Goal: Information Seeking & Learning: Learn about a topic

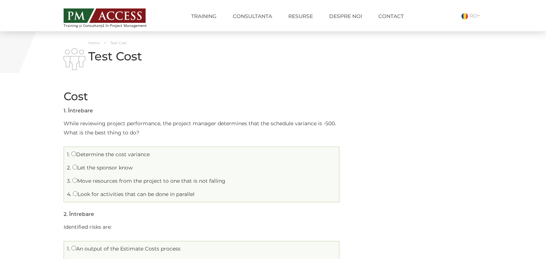
scroll to position [78, 0]
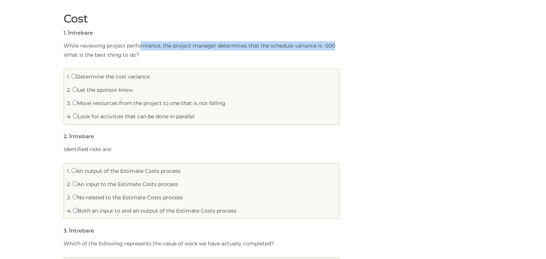
click at [334, 48] on p "While reviewing project performance, the project manager determines that the sc…" at bounding box center [202, 50] width 276 height 18
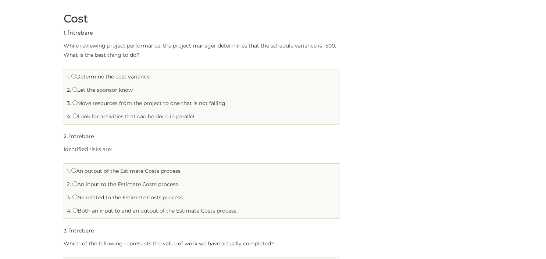
click at [124, 117] on label "Look for activities that can be done in parallel" at bounding box center [134, 116] width 122 height 7
click at [78, 117] on input "Look for activities that can be done in parallel" at bounding box center [75, 115] width 5 height 5
radio input "true"
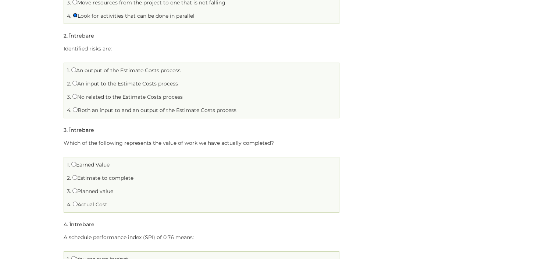
scroll to position [194, 0]
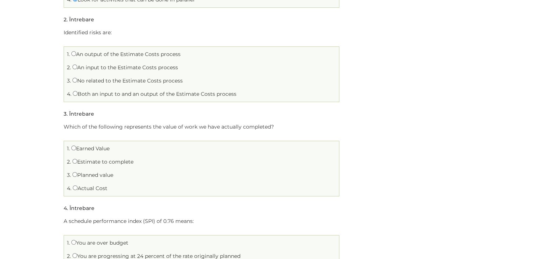
click at [131, 80] on label "No related to the Estimate Costs process" at bounding box center [127, 80] width 110 height 7
click at [77, 80] on input "No related to the Estimate Costs process" at bounding box center [74, 80] width 5 height 5
radio input "true"
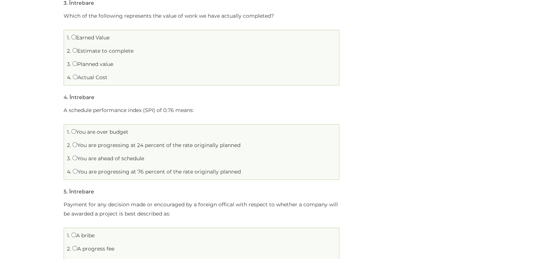
scroll to position [308, 0]
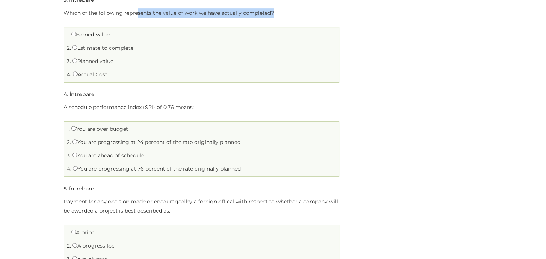
drag, startPoint x: 137, startPoint y: 13, endPoint x: 273, endPoint y: 14, distance: 136.5
click at [273, 14] on p "Which of the following represents the value of work we have actually completed?" at bounding box center [202, 12] width 276 height 9
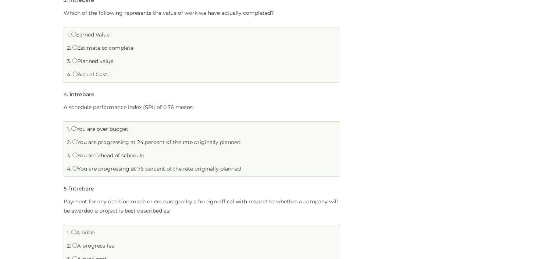
click at [273, 14] on p "Which of the following represents the value of work we have actually completed?" at bounding box center [202, 12] width 276 height 9
click at [106, 74] on label "Actual Cost" at bounding box center [90, 74] width 35 height 7
click at [78, 74] on input "Actual Cost" at bounding box center [75, 73] width 5 height 5
radio input "true"
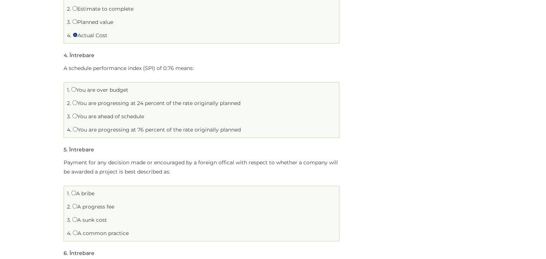
scroll to position [386, 0]
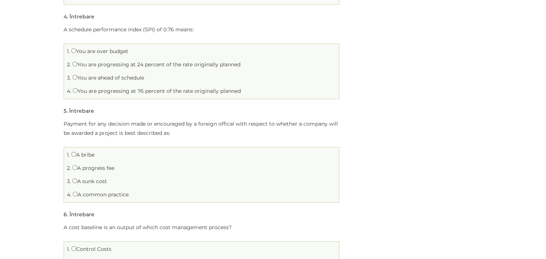
click at [114, 78] on label "You are ahead of schedule" at bounding box center [108, 77] width 72 height 7
click at [77, 78] on input "You are ahead of schedule" at bounding box center [74, 77] width 5 height 5
radio input "true"
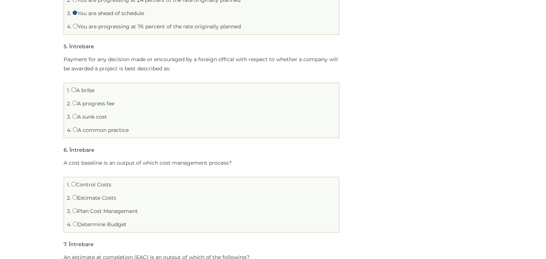
scroll to position [464, 0]
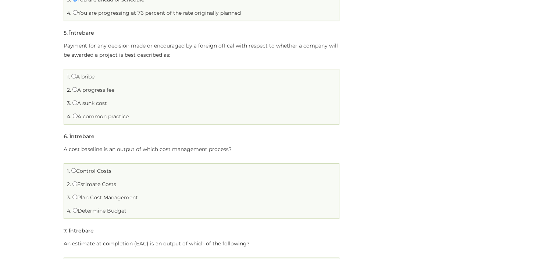
click at [92, 78] on label "A bribe" at bounding box center [82, 76] width 23 height 7
click at [76, 78] on input "A bribe" at bounding box center [73, 76] width 5 height 5
radio input "true"
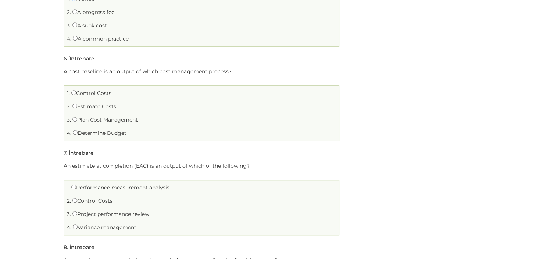
scroll to position [580, 0]
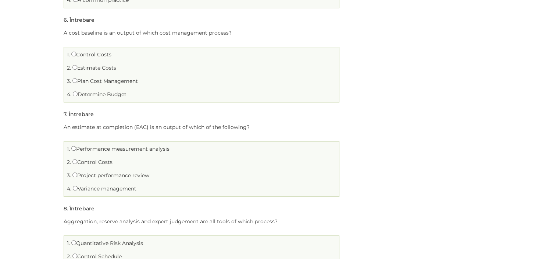
click at [86, 91] on label "Determine Budget" at bounding box center [100, 94] width 54 height 7
click at [78, 91] on input "Determine Budget" at bounding box center [75, 93] width 5 height 5
radio input "true"
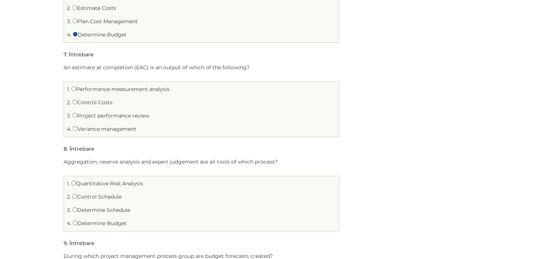
scroll to position [658, 0]
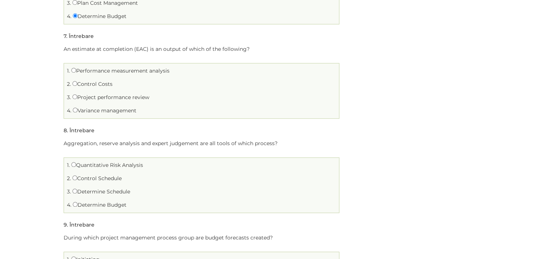
click at [100, 86] on label "Control Costs" at bounding box center [92, 84] width 40 height 7
click at [77, 86] on input "Control Costs" at bounding box center [74, 83] width 5 height 5
radio input "true"
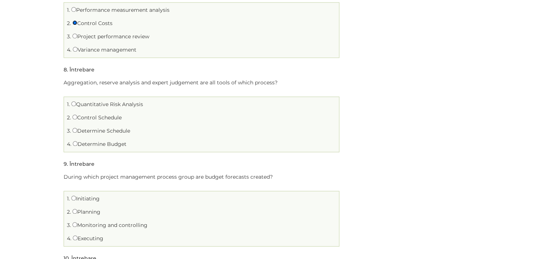
scroll to position [736, 0]
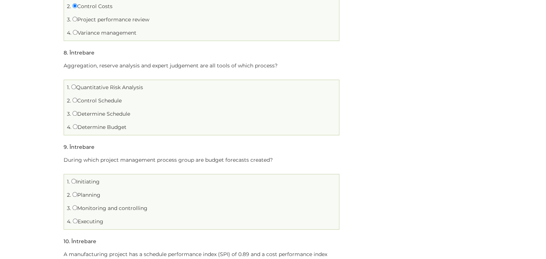
click at [95, 114] on label "Determine Schedule" at bounding box center [101, 113] width 58 height 7
click at [77, 114] on input "Determine Schedule" at bounding box center [74, 113] width 5 height 5
radio input "true"
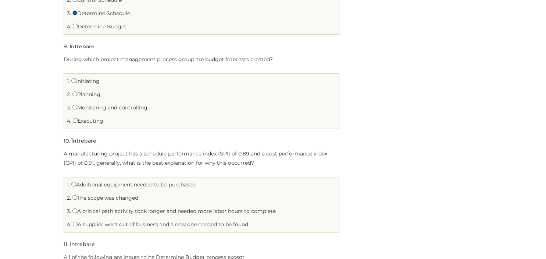
scroll to position [852, 0]
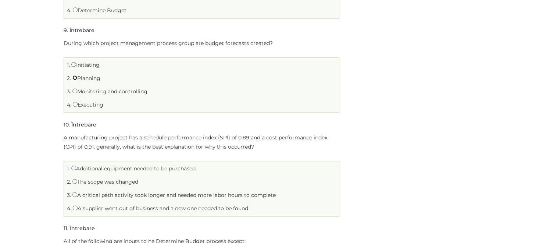
click at [74, 93] on ul "1. Initiating 2. Planning 3. 4." at bounding box center [202, 85] width 276 height 56
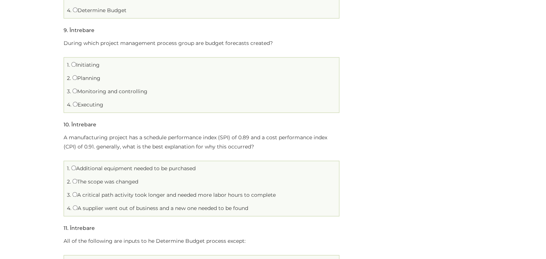
click at [79, 77] on label "Planning" at bounding box center [86, 78] width 28 height 7
click at [77, 77] on input "Planning" at bounding box center [74, 77] width 5 height 5
radio input "true"
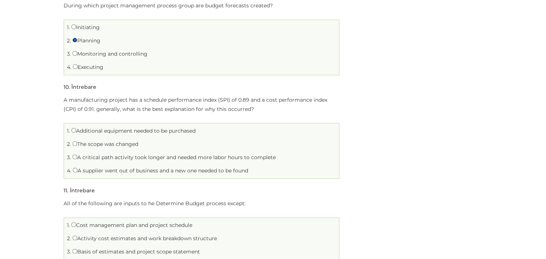
scroll to position [930, 0]
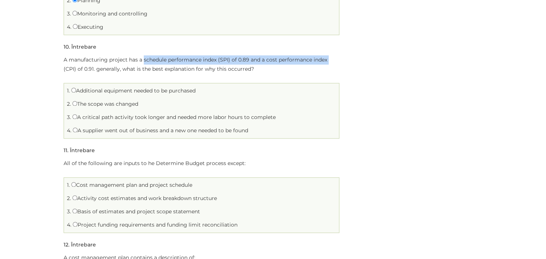
drag, startPoint x: 143, startPoint y: 60, endPoint x: 330, endPoint y: 63, distance: 187.7
click at [330, 63] on p "A manufacturing project has a schedule performance index (SPI) of 0.89 and a co…" at bounding box center [202, 64] width 276 height 18
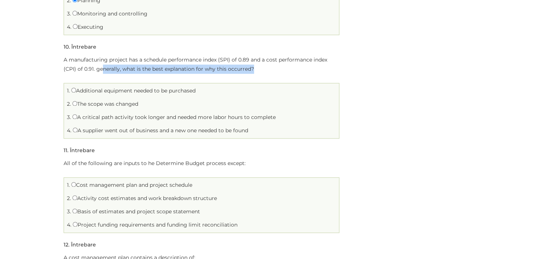
drag, startPoint x: 101, startPoint y: 71, endPoint x: 253, endPoint y: 74, distance: 152.4
click at [253, 74] on div "A manufacturing project has a schedule performance index (SPI) of 0.89 and a co…" at bounding box center [202, 96] width 276 height 83
drag, startPoint x: 120, startPoint y: 88, endPoint x: 211, endPoint y: 91, distance: 90.9
click at [211, 91] on li "1. Additional equipment needed to be purchased" at bounding box center [202, 90] width 272 height 11
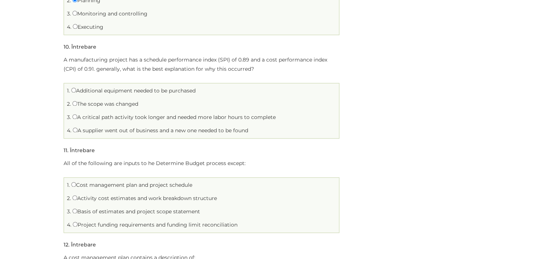
drag, startPoint x: 102, startPoint y: 105, endPoint x: 158, endPoint y: 105, distance: 56.7
click at [158, 105] on li "2. The scope was changed" at bounding box center [202, 103] width 272 height 11
drag, startPoint x: 106, startPoint y: 118, endPoint x: 277, endPoint y: 118, distance: 171.1
click at [277, 118] on li "3. A critical path activity took longer and needed more labor hours to complete" at bounding box center [202, 117] width 272 height 11
drag, startPoint x: 106, startPoint y: 129, endPoint x: 270, endPoint y: 135, distance: 164.2
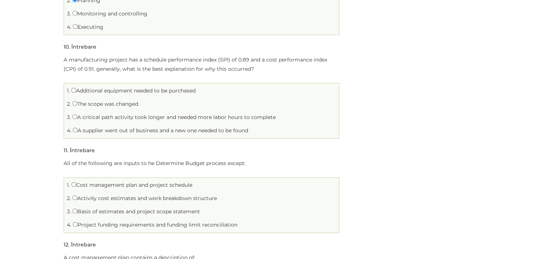
click at [270, 135] on ul "1. Additional equipment needed to be purchased 2. The scope was changed 3. 4." at bounding box center [202, 111] width 276 height 56
click at [270, 136] on ul "1. Additional equipment needed to be purchased 2. The scope was changed 3. 4." at bounding box center [202, 111] width 276 height 56
click at [237, 117] on label "A critical path activity took longer and needed more labor hours to complete" at bounding box center [173, 117] width 203 height 7
click at [77, 117] on input "A critical path activity took longer and needed more labor hours to complete" at bounding box center [74, 116] width 5 height 5
radio input "true"
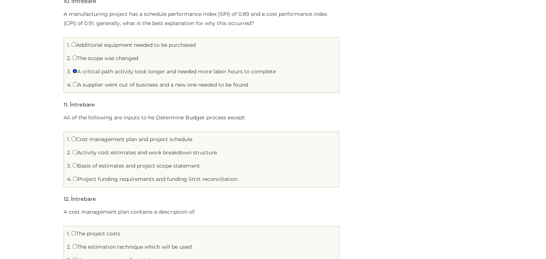
scroll to position [1008, 0]
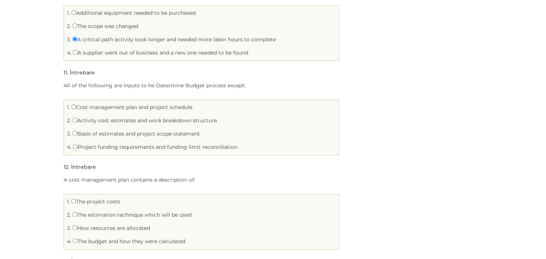
click at [171, 121] on label "Activity cost estimates and work breakdown structure" at bounding box center [144, 120] width 145 height 7
click at [77, 121] on input "Activity cost estimates and work breakdown structure" at bounding box center [74, 119] width 5 height 5
radio input "true"
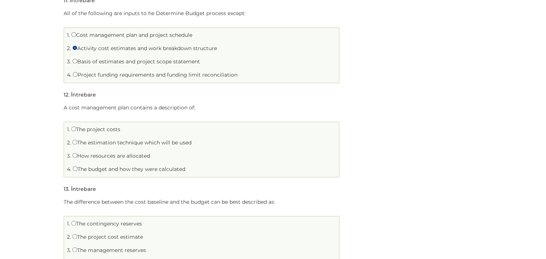
scroll to position [1085, 0]
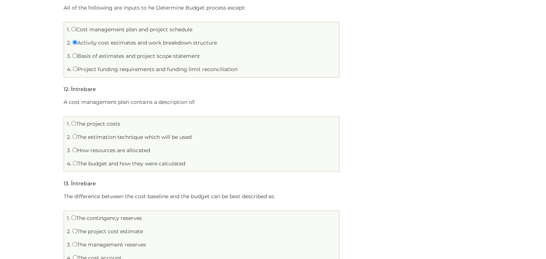
click at [117, 125] on label "The project costs" at bounding box center [95, 123] width 49 height 7
click at [76, 125] on input "The project costs" at bounding box center [73, 123] width 5 height 5
radio input "true"
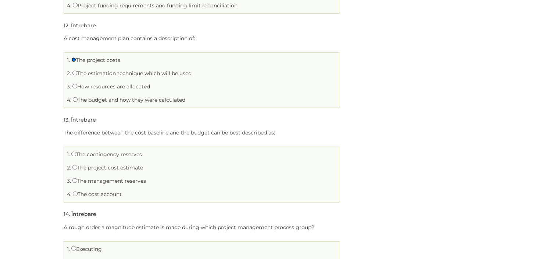
scroll to position [1163, 0]
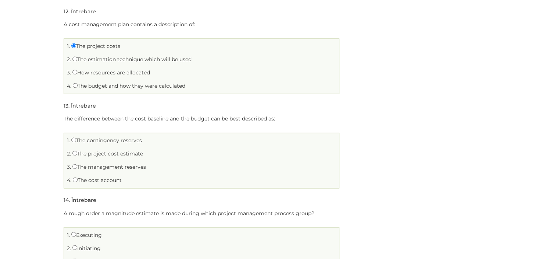
click at [124, 165] on label "The management reserves" at bounding box center [109, 166] width 74 height 7
click at [77, 165] on input "The management reserves" at bounding box center [74, 166] width 5 height 5
radio input "true"
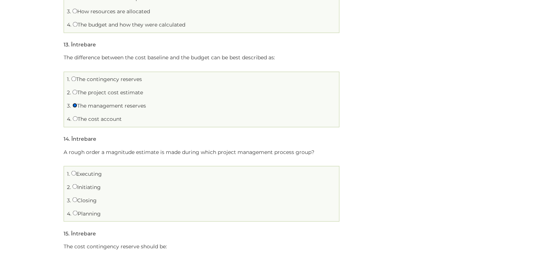
scroll to position [1241, 0]
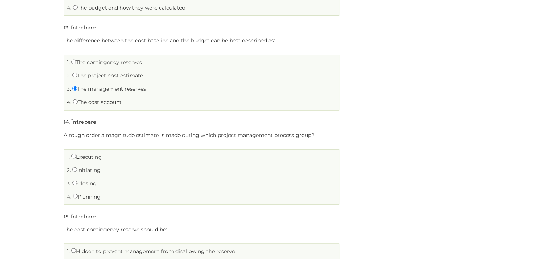
click at [95, 168] on label "Initiating" at bounding box center [86, 169] width 28 height 7
click at [77, 168] on input "Initiating" at bounding box center [74, 169] width 5 height 5
radio input "true"
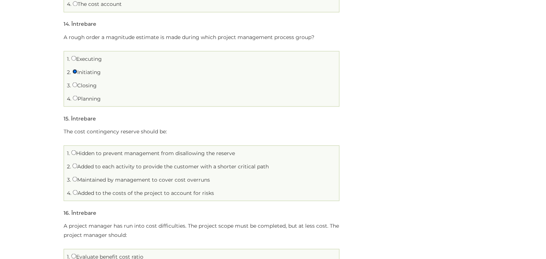
scroll to position [1357, 0]
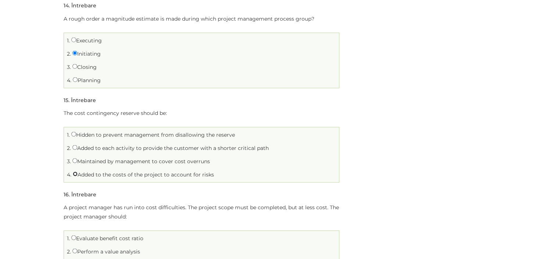
click at [76, 173] on input "Added to the costs of the project to account for risks" at bounding box center [75, 173] width 5 height 5
radio input "true"
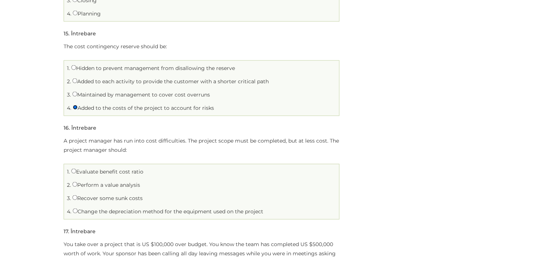
scroll to position [1435, 0]
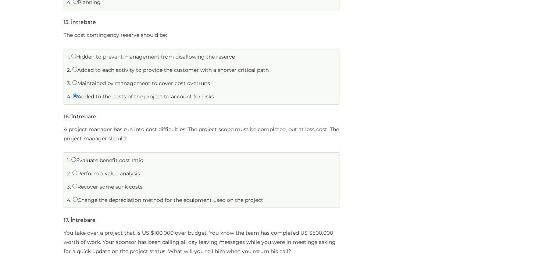
click at [84, 174] on label "Perform a value analysis" at bounding box center [106, 173] width 68 height 7
click at [77, 174] on input "Perform a value analysis" at bounding box center [74, 172] width 5 height 5
radio input "true"
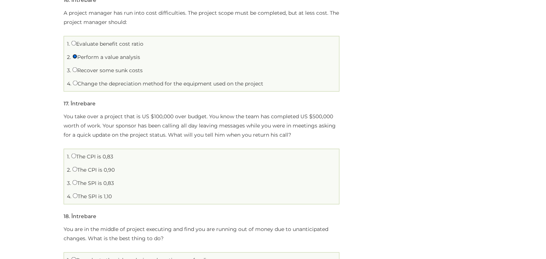
scroll to position [1551, 0]
drag, startPoint x: 113, startPoint y: 114, endPoint x: 204, endPoint y: 115, distance: 91.6
click at [204, 115] on p "You take over a project that is US $100,000 over budget. You know the team has …" at bounding box center [202, 126] width 276 height 28
click at [82, 170] on label "The CPI is 0,90" at bounding box center [93, 169] width 42 height 7
click at [77, 170] on input "The CPI is 0,90" at bounding box center [74, 168] width 5 height 5
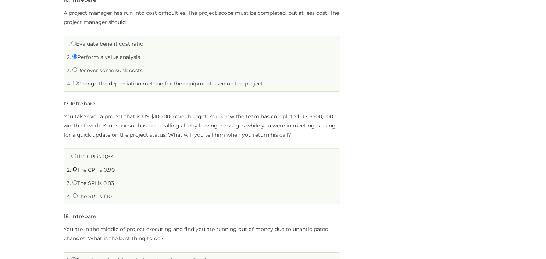
radio input "true"
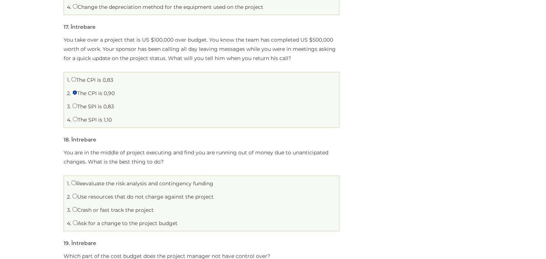
scroll to position [1629, 0]
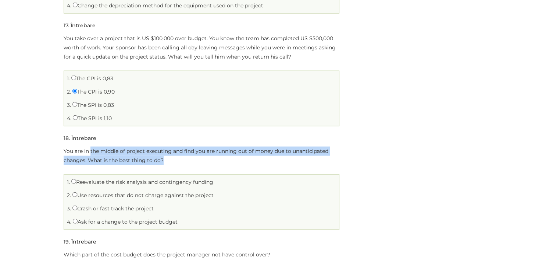
drag, startPoint x: 91, startPoint y: 149, endPoint x: 204, endPoint y: 154, distance: 113.1
click at [204, 154] on p "You are in the middle of project executing and find you are running out of mone…" at bounding box center [202, 155] width 276 height 18
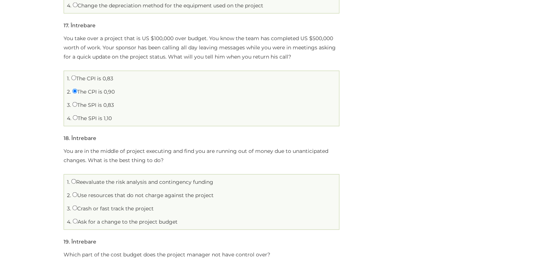
click at [195, 159] on p "You are in the middle of project executing and find you are running out of mone…" at bounding box center [202, 155] width 276 height 18
drag, startPoint x: 90, startPoint y: 159, endPoint x: 167, endPoint y: 161, distance: 77.7
click at [167, 161] on p "You are in the middle of project executing and find you are running out of mone…" at bounding box center [202, 155] width 276 height 18
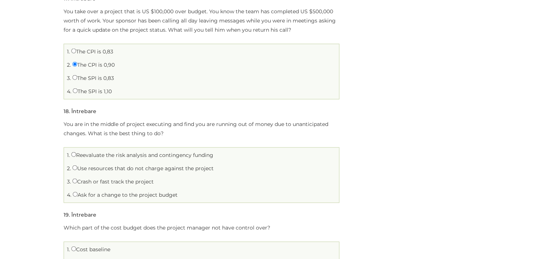
scroll to position [1668, 0]
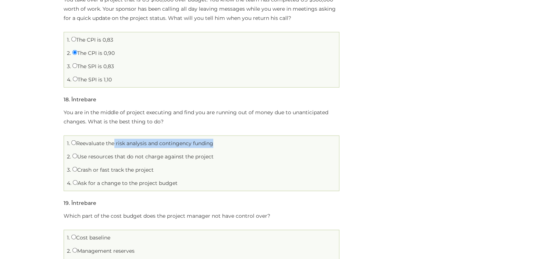
drag, startPoint x: 113, startPoint y: 142, endPoint x: 211, endPoint y: 147, distance: 98.4
click at [211, 147] on ul "1. Reevaluate the risk analysis and contingency funding 2. Use resources that d…" at bounding box center [202, 163] width 276 height 56
drag, startPoint x: 120, startPoint y: 154, endPoint x: 213, endPoint y: 159, distance: 93.6
click at [213, 159] on li "2. Use resources that do not charge against the project" at bounding box center [202, 156] width 272 height 11
drag, startPoint x: 92, startPoint y: 164, endPoint x: 160, endPoint y: 170, distance: 68.3
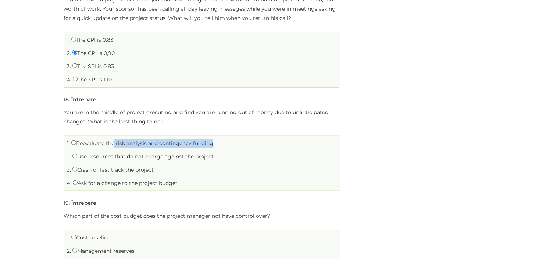
click at [160, 170] on li "3. Crash or fast track the project" at bounding box center [202, 169] width 272 height 11
drag, startPoint x: 90, startPoint y: 179, endPoint x: 181, endPoint y: 182, distance: 91.3
click at [181, 182] on li "4. Ask for a change to the project budget" at bounding box center [202, 182] width 272 height 11
click at [72, 140] on input "Reevaluate the risk analysis and contingency funding" at bounding box center [73, 142] width 5 height 5
radio input "true"
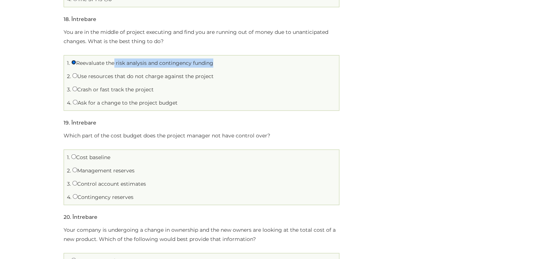
scroll to position [1785, 0]
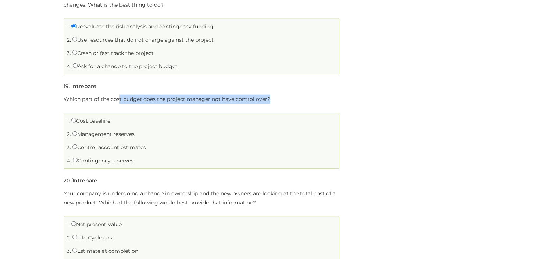
drag, startPoint x: 118, startPoint y: 99, endPoint x: 270, endPoint y: 103, distance: 151.3
click at [270, 103] on div "Which part of the cost budget does the project manager not have control over? 1…" at bounding box center [202, 131] width 276 height 74
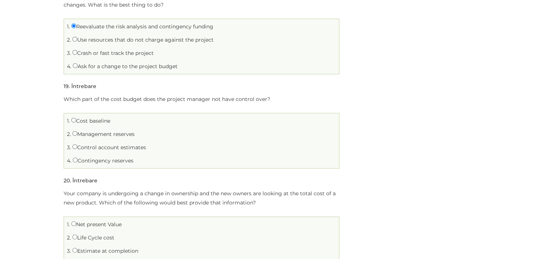
click at [270, 103] on div "Which part of the cost budget does the project manager not have control over? 1…" at bounding box center [202, 131] width 276 height 74
click at [80, 121] on label "Cost baseline" at bounding box center [90, 120] width 39 height 7
click at [76, 121] on input "Cost baseline" at bounding box center [73, 119] width 5 height 5
radio input "true"
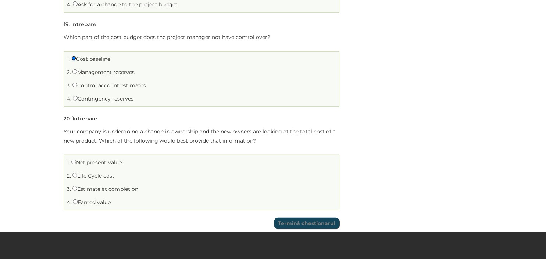
scroll to position [1862, 0]
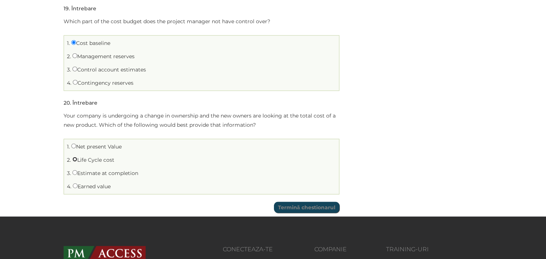
click at [75, 159] on input "Life Cycle cost" at bounding box center [74, 158] width 5 height 5
radio input "true"
